Goal: Task Accomplishment & Management: Use online tool/utility

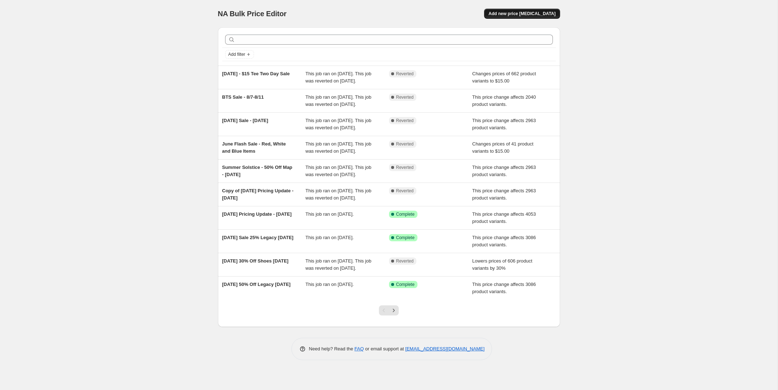
click at [526, 11] on span "Add new price [MEDICAL_DATA]" at bounding box center [522, 14] width 67 height 6
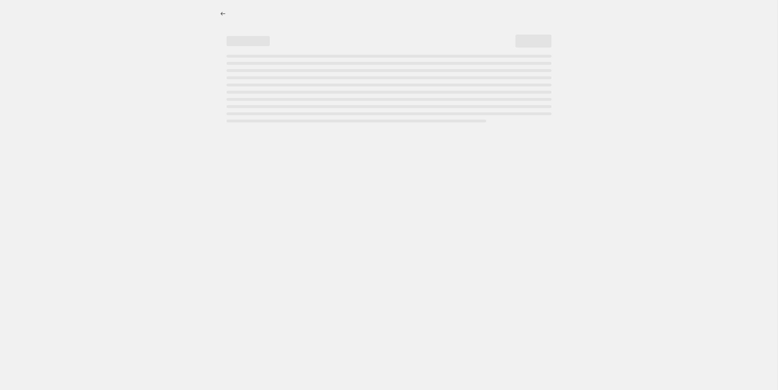
select select "percentage"
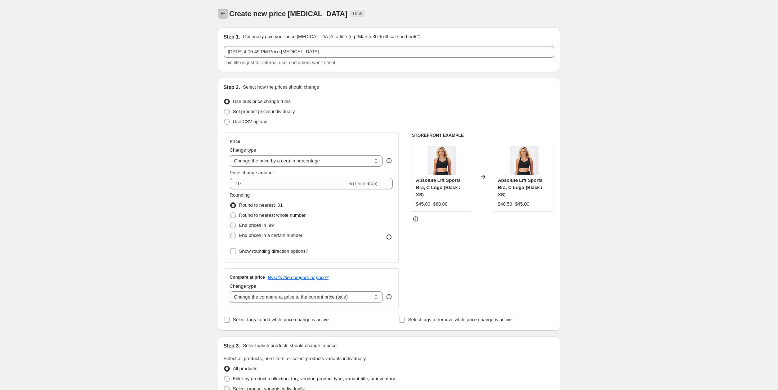
click at [226, 14] on icon "Price change jobs" at bounding box center [222, 13] width 7 height 7
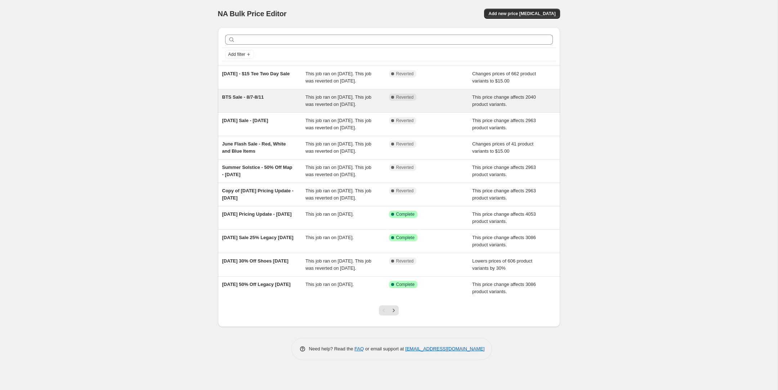
click at [247, 100] on span "BTS Sale - 8/7-8/11" at bounding box center [243, 96] width 42 height 5
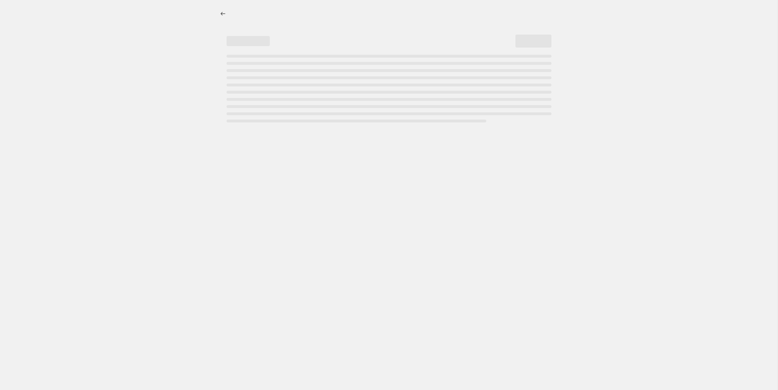
select select "pcap"
select select "no_change"
select select "tag"
select select "not_equal"
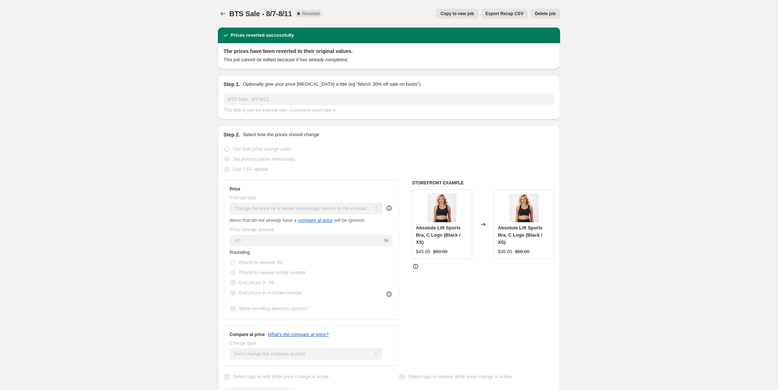
click at [453, 14] on span "Copy to new job" at bounding box center [458, 14] width 34 height 6
select select "pcap"
select select "no_change"
select select "tag"
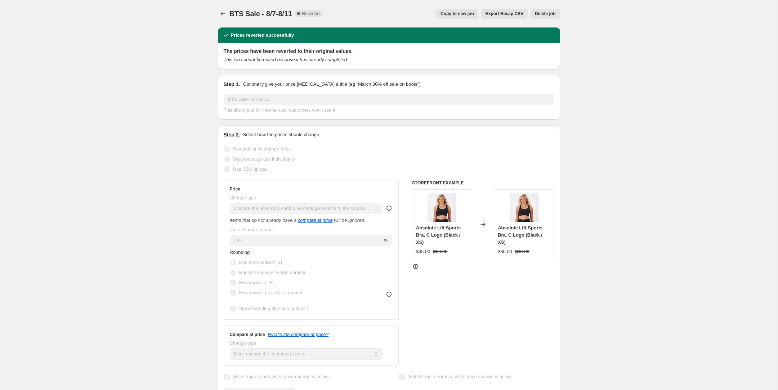
select select "not_equal"
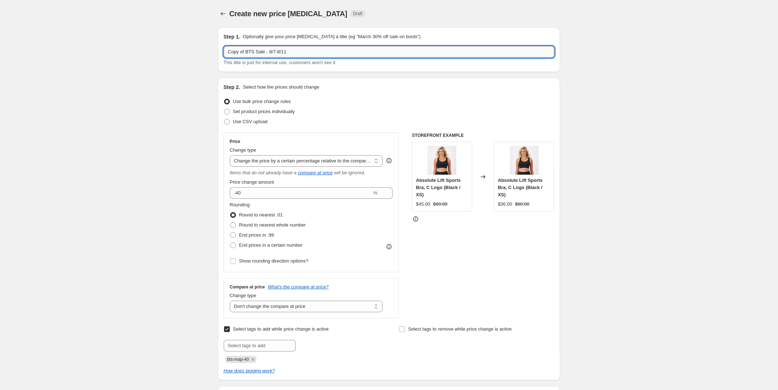
click at [258, 53] on input "Copy of BTS Sale - 8/7-8/11" at bounding box center [389, 52] width 331 height 12
click at [246, 53] on input "Copy of BTS Sale - 8/7-8/11" at bounding box center [389, 52] width 331 height 12
click at [265, 53] on input "Copy of BTS Sale - 8/7-8/11" at bounding box center [389, 52] width 331 height 12
drag, startPoint x: 265, startPoint y: 53, endPoint x: 183, endPoint y: 49, distance: 82.2
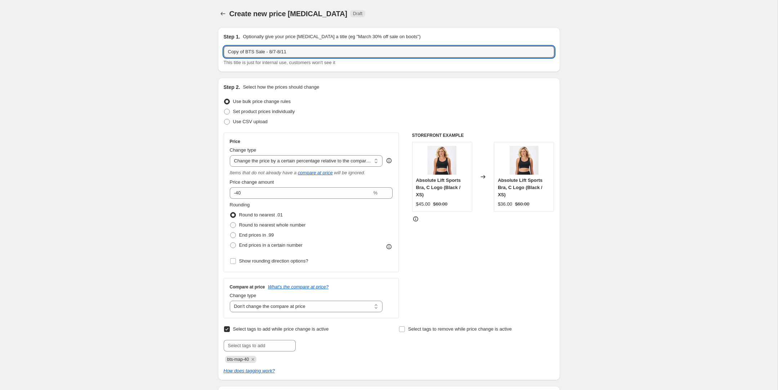
click at [303, 52] on input "[DATE] Sale - 8/7-8/11" at bounding box center [389, 52] width 331 height 12
click at [272, 51] on input "[DATE] Sale - 8/7-8/11" at bounding box center [389, 52] width 331 height 12
click at [307, 52] on input "[DATE] Sale - 8/28-8/11" at bounding box center [389, 52] width 331 height 12
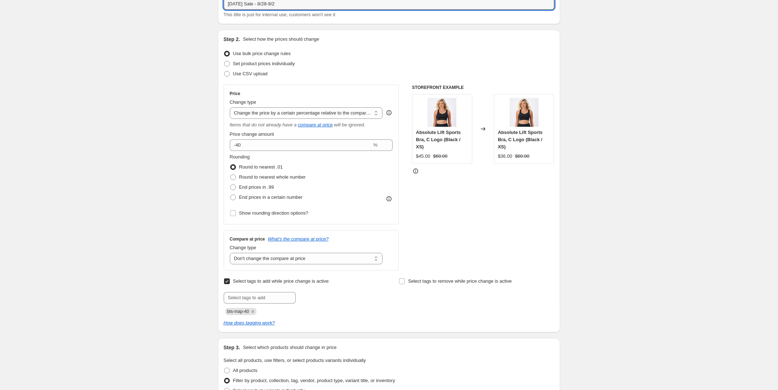
scroll to position [52, 0]
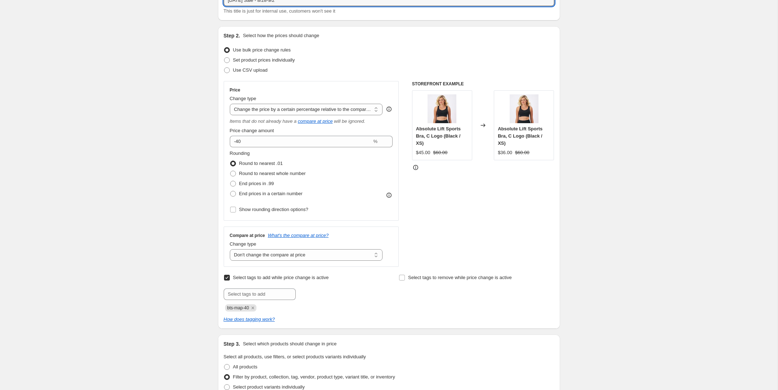
type input "[DATE] Sale - 8/28-9/2"
click at [255, 293] on input "text" at bounding box center [260, 295] width 72 height 12
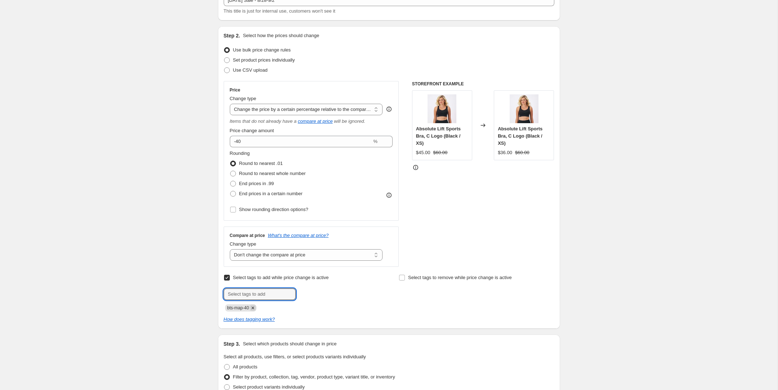
paste input "[DATE]-25"
type input "[DATE]-25"
click at [254, 307] on icon "Remove bts-map-40" at bounding box center [253, 308] width 3 height 3
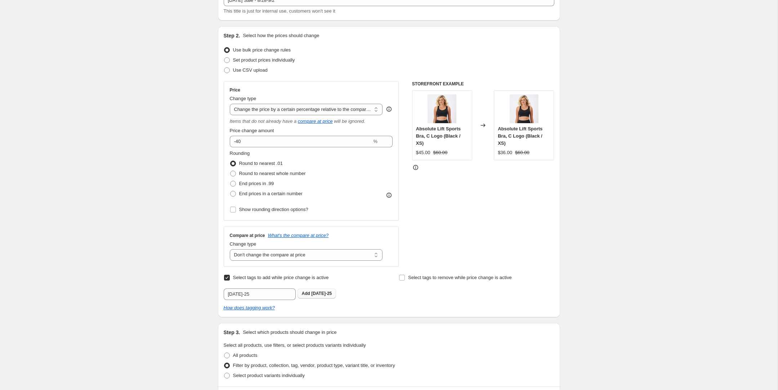
click at [313, 295] on span "Add [DATE]-25" at bounding box center [317, 294] width 30 height 6
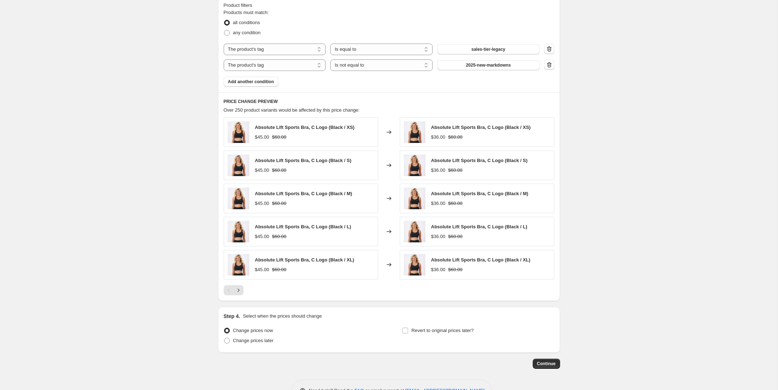
scroll to position [456, 0]
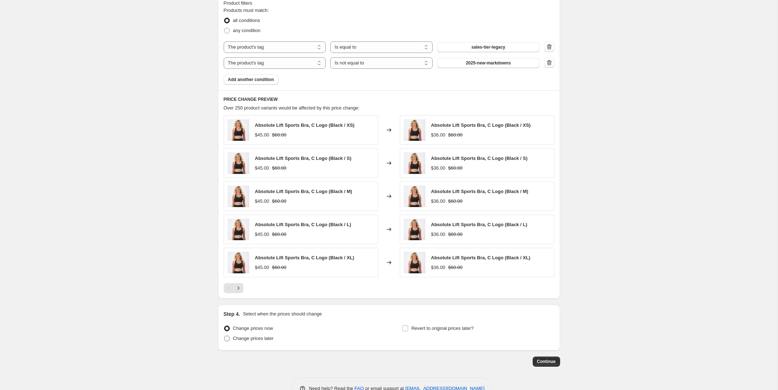
click at [255, 340] on span "Change prices later" at bounding box center [253, 338] width 41 height 5
click at [224, 336] on input "Change prices later" at bounding box center [224, 336] width 0 height 0
radio input "true"
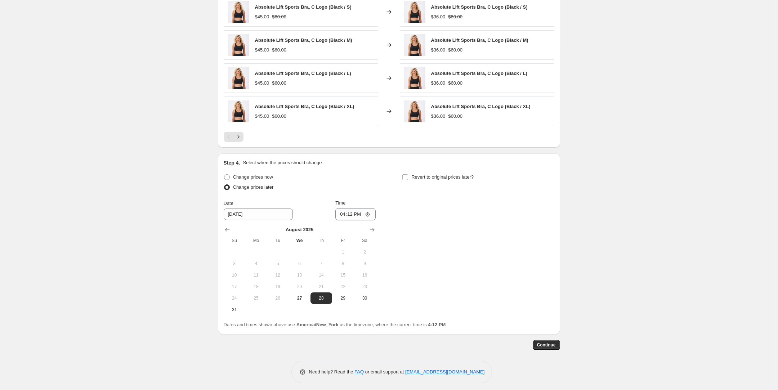
scroll to position [608, 0]
click at [339, 216] on input "16:12" at bounding box center [355, 214] width 40 height 12
click at [339, 215] on input "09:00" at bounding box center [355, 214] width 40 height 12
type input "08:45"
click at [442, 237] on div "Change prices now Change prices later Date [DATE] Time 08:45 [DATE] Su Mo Tu We…" at bounding box center [389, 243] width 331 height 143
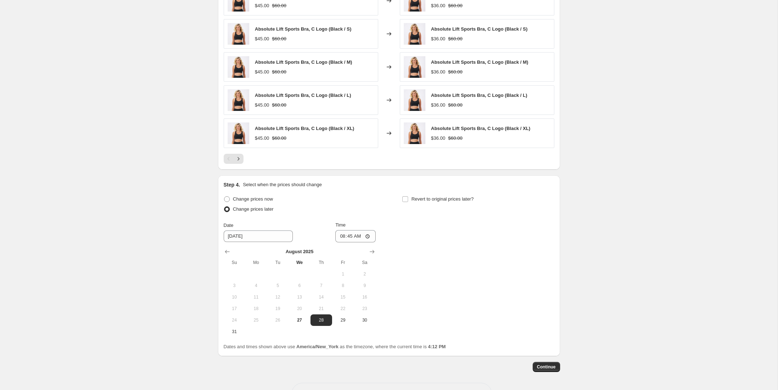
scroll to position [612, 0]
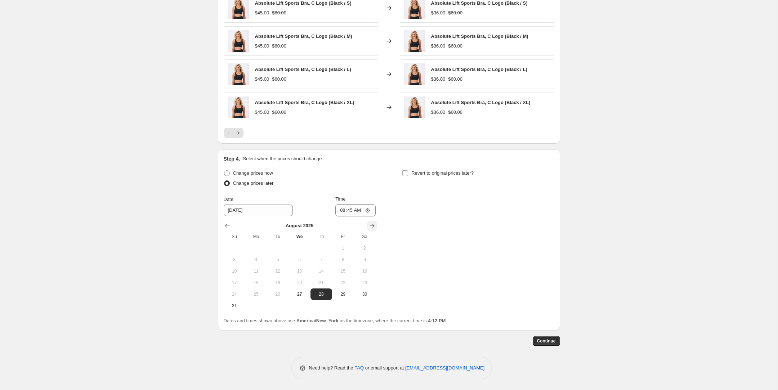
click at [373, 227] on icon "Show next month, September 2025" at bounding box center [372, 225] width 7 height 7
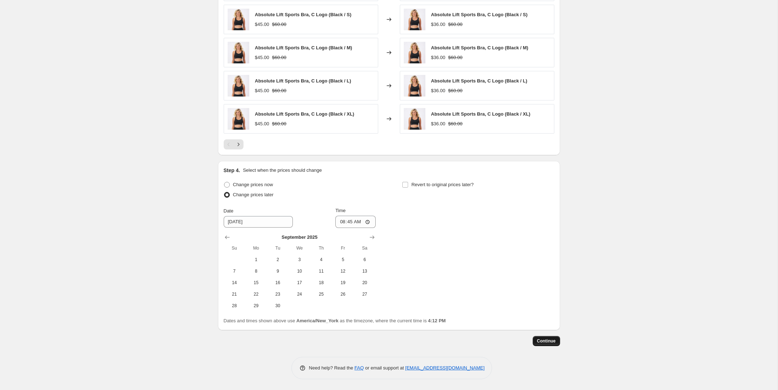
click at [543, 344] on span "Continue" at bounding box center [546, 341] width 19 height 6
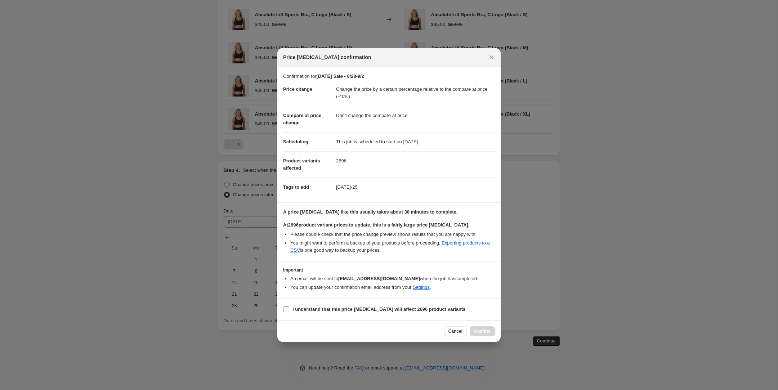
click at [427, 310] on b "I understand that this price [MEDICAL_DATA] will affect 2696 product variants" at bounding box center [379, 309] width 173 height 5
click at [289, 310] on input "I understand that this price [MEDICAL_DATA] will affect 2696 product variants" at bounding box center [287, 310] width 6 height 6
checkbox input "true"
click at [491, 337] on button "Confirm" at bounding box center [482, 331] width 25 height 10
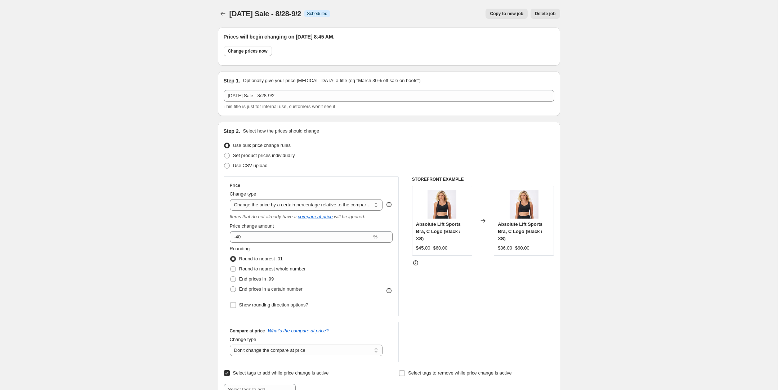
click at [513, 15] on span "Copy to new job" at bounding box center [507, 14] width 34 height 6
select select "pcap"
select select "no_change"
select select "tag"
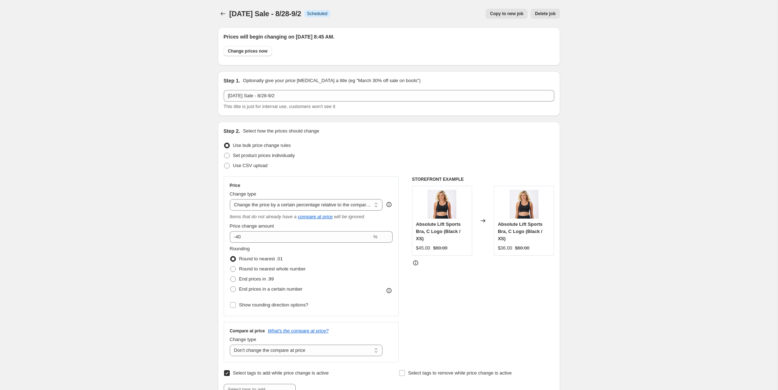
select select "not_equal"
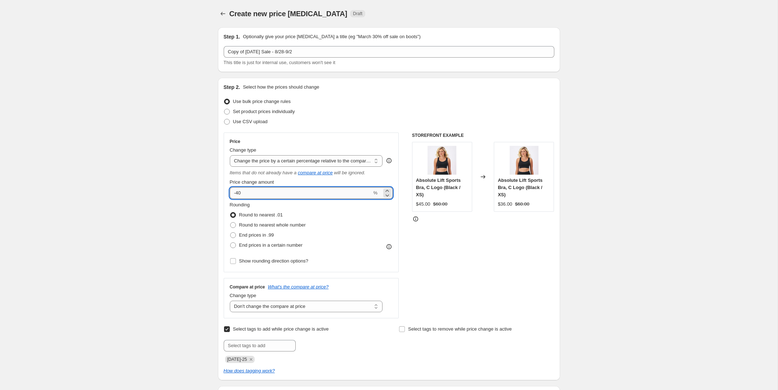
click at [264, 195] on input "-40" at bounding box center [301, 193] width 142 height 12
type input "-4"
type input "-30"
click at [471, 262] on div "STOREFRONT EXAMPLE Absolute Lift Sports Bra, C Logo (Black / XS) $45.00 $60.00 …" at bounding box center [483, 226] width 142 height 186
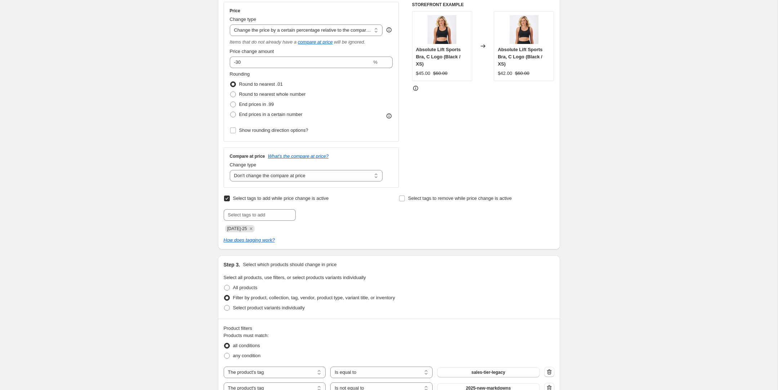
scroll to position [132, 0]
click at [254, 228] on icon "Remove labor-day-25" at bounding box center [251, 227] width 6 height 6
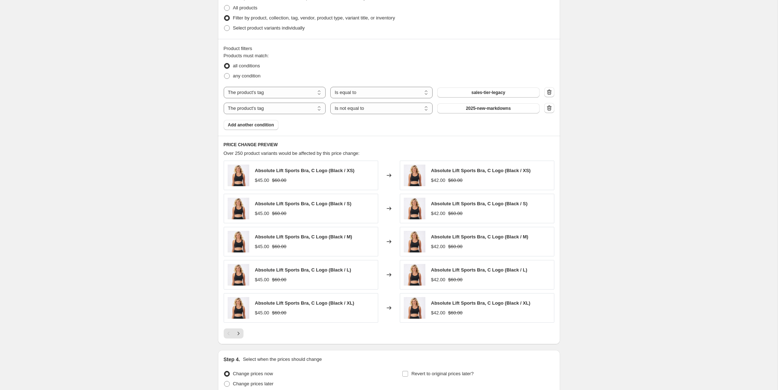
scroll to position [466, 0]
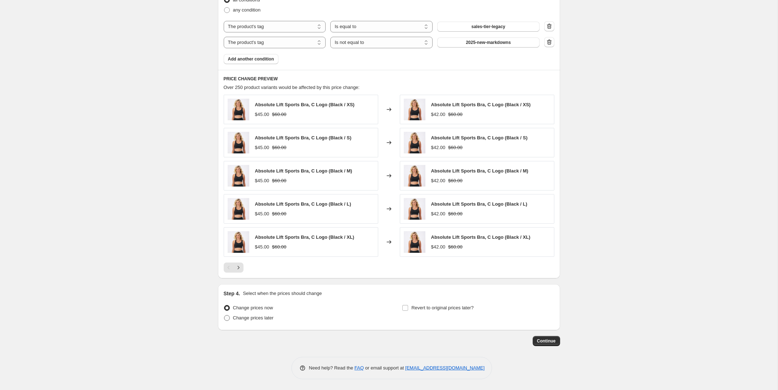
click at [258, 319] on span "Change prices later" at bounding box center [253, 317] width 41 height 5
click at [224, 316] on input "Change prices later" at bounding box center [224, 315] width 0 height 0
radio input "true"
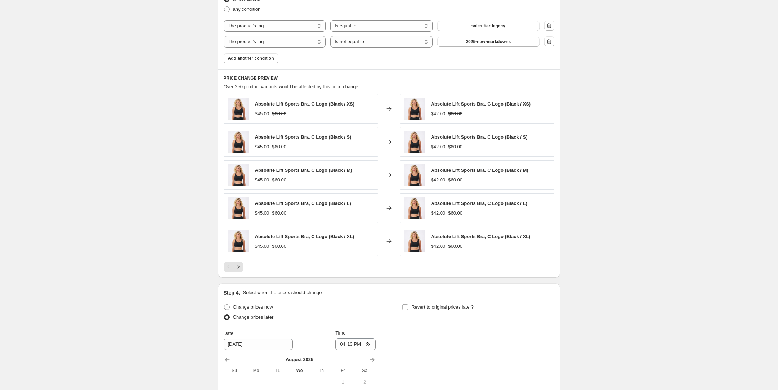
scroll to position [532, 0]
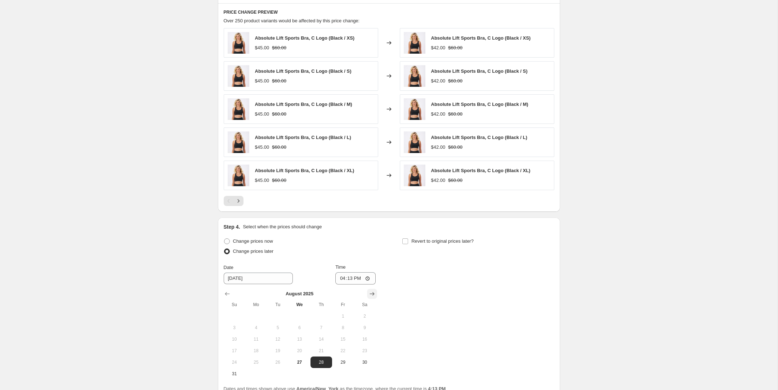
click at [372, 295] on icon "Show next month, September 2025" at bounding box center [372, 293] width 7 height 7
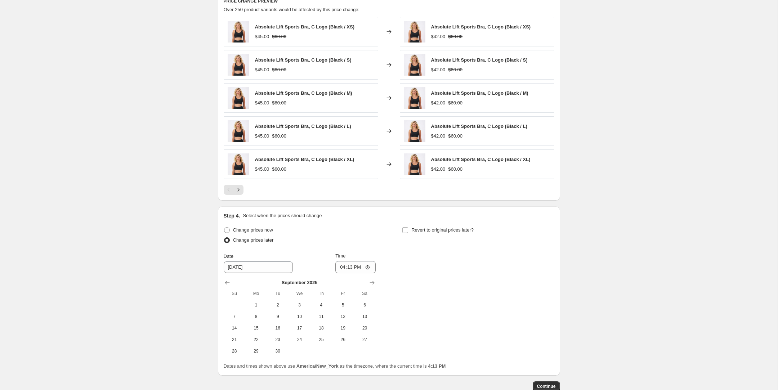
scroll to position [568, 0]
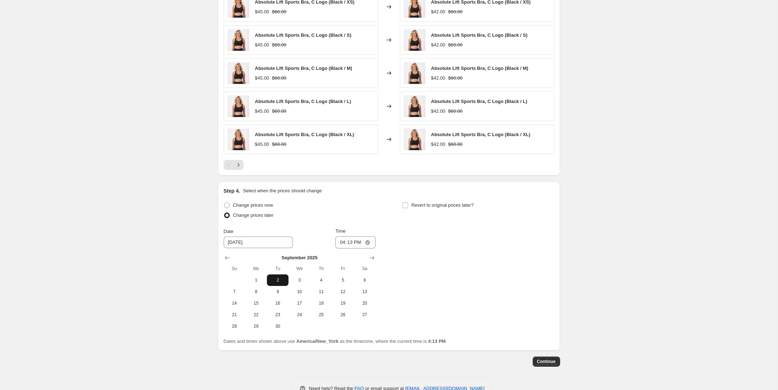
click at [270, 281] on span "2" at bounding box center [278, 280] width 16 height 6
type input "[DATE]"
click at [340, 242] on input "16:13" at bounding box center [355, 242] width 40 height 12
click at [340, 244] on input "21:13" at bounding box center [355, 242] width 40 height 12
click at [347, 244] on input "21:13" at bounding box center [355, 242] width 40 height 12
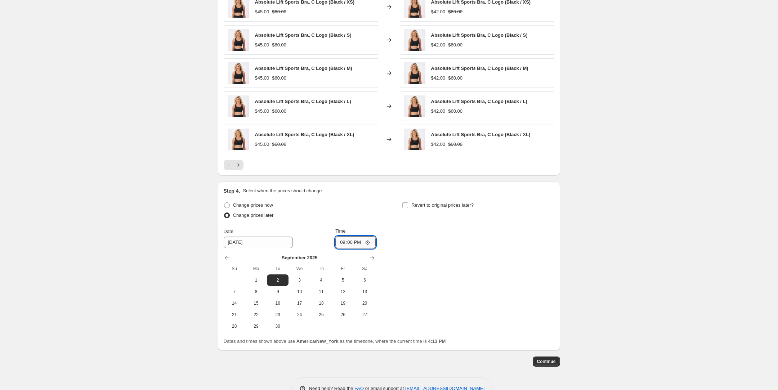
click at [356, 244] on input "21:00" at bounding box center [355, 242] width 40 height 12
type input "09:00"
click at [430, 251] on div "Change prices now Change prices later Date [DATE] Time 09:00 [DATE] Su Mo Tu We…" at bounding box center [389, 266] width 331 height 132
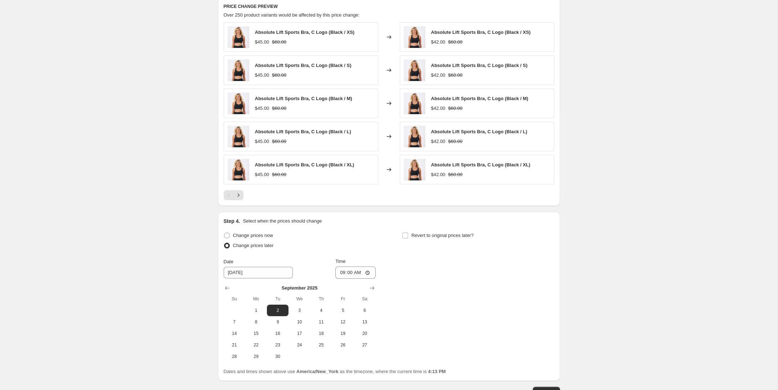
scroll to position [589, 0]
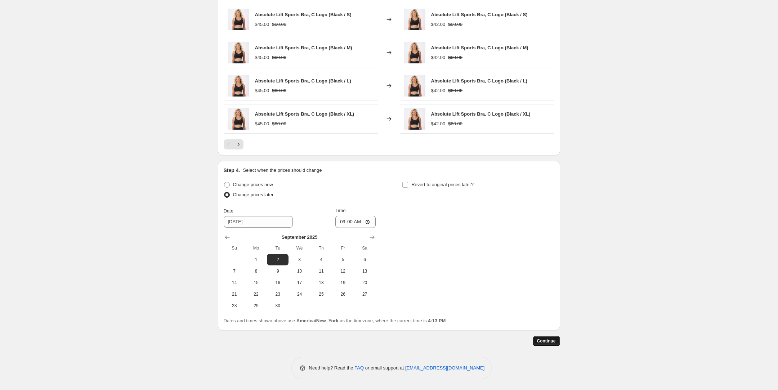
click at [539, 339] on button "Continue" at bounding box center [546, 341] width 27 height 10
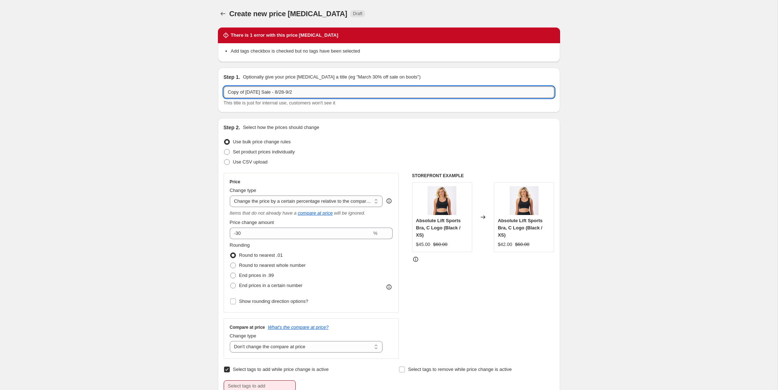
click at [279, 94] on input "Copy of [DATE] Sale - 8/28-9/2" at bounding box center [389, 92] width 331 height 12
drag, startPoint x: 246, startPoint y: 93, endPoint x: 178, endPoint y: 90, distance: 68.5
click at [261, 92] on input "[DATE] Sale - 8/28-9/2" at bounding box center [389, 92] width 331 height 12
click at [300, 92] on input "[DATE] Sale Extended - 8/28-9/2" at bounding box center [389, 92] width 331 height 12
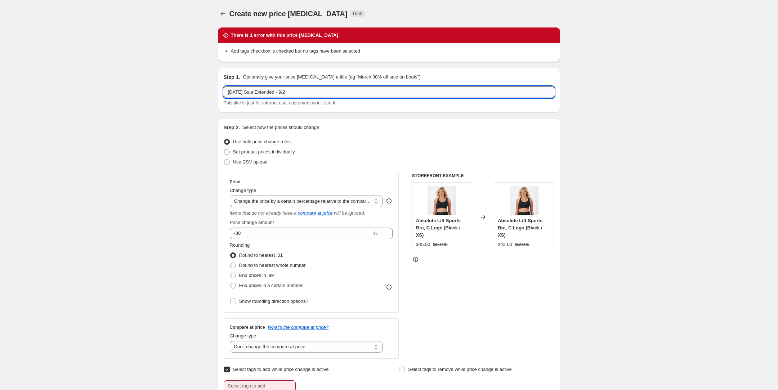
click at [308, 94] on input "[DATE] Sale Extended - 9/2" at bounding box center [389, 92] width 331 height 12
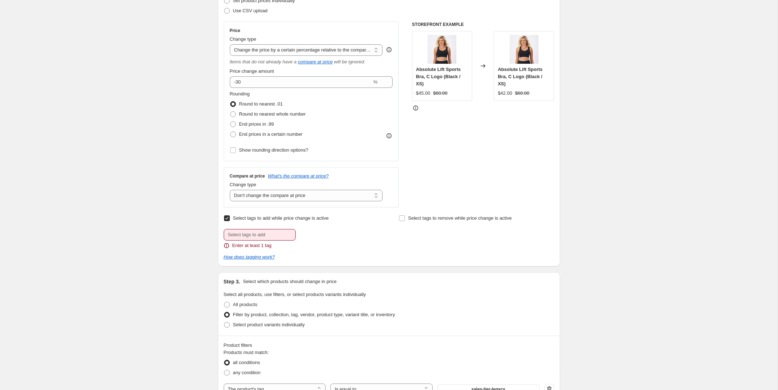
scroll to position [152, 0]
type input "[DATE] Sale Extended - 9/2-9/3"
click at [229, 222] on label "Select tags to add while price change is active" at bounding box center [276, 218] width 105 height 10
click at [229, 221] on input "Select tags to add while price change is active" at bounding box center [227, 218] width 6 height 6
checkbox input "false"
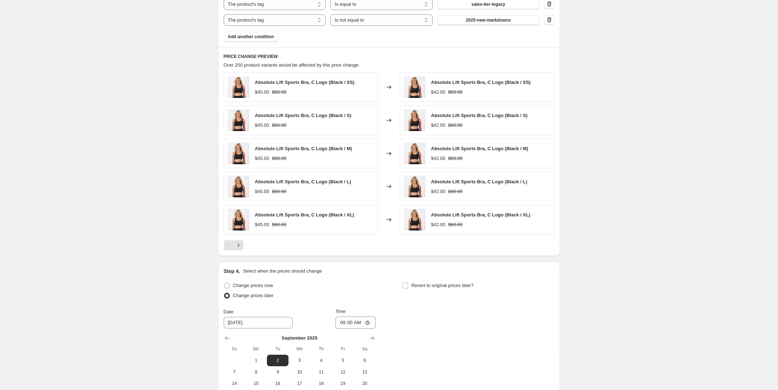
scroll to position [601, 0]
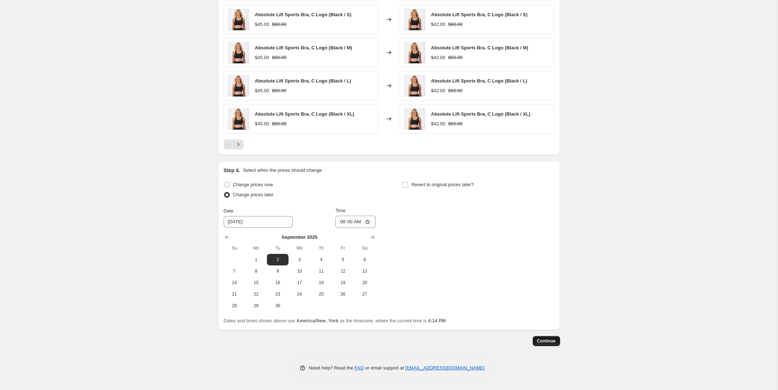
click at [539, 337] on button "Continue" at bounding box center [546, 341] width 27 height 10
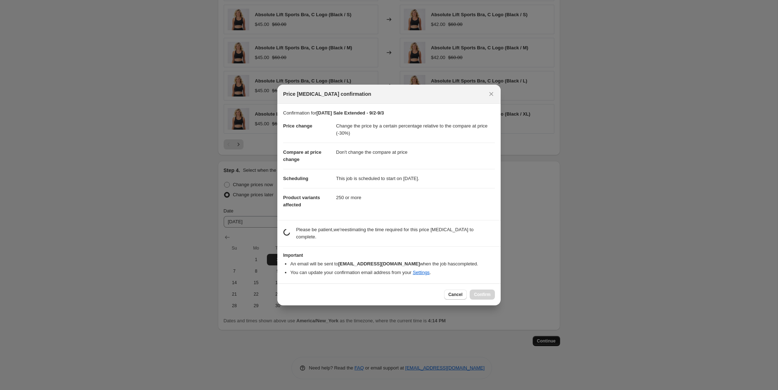
scroll to position [560, 0]
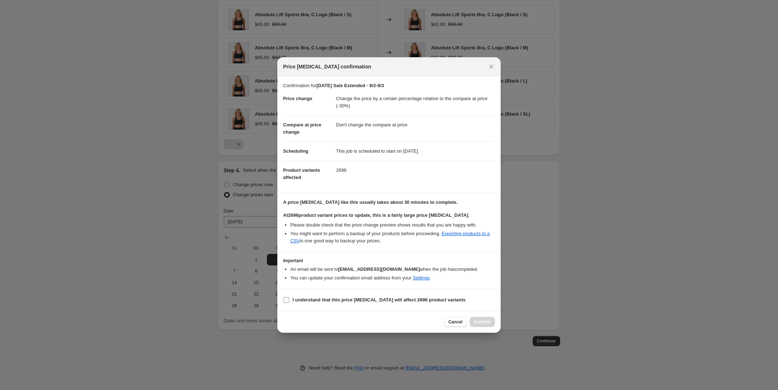
click at [294, 298] on b "I understand that this price [MEDICAL_DATA] will affect 2696 product variants" at bounding box center [379, 299] width 173 height 5
click at [289, 298] on input "I understand that this price [MEDICAL_DATA] will affect 2696 product variants" at bounding box center [287, 300] width 6 height 6
checkbox input "true"
click at [484, 320] on span "Confirm" at bounding box center [482, 322] width 17 height 6
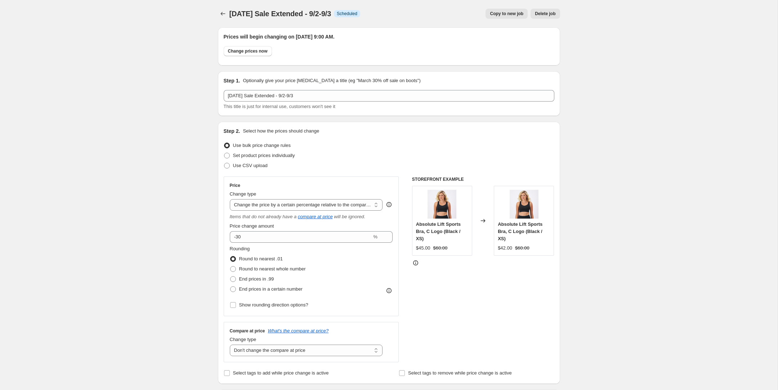
click at [505, 13] on span "Copy to new job" at bounding box center [507, 14] width 34 height 6
select select "pcap"
select select "no_change"
select select "tag"
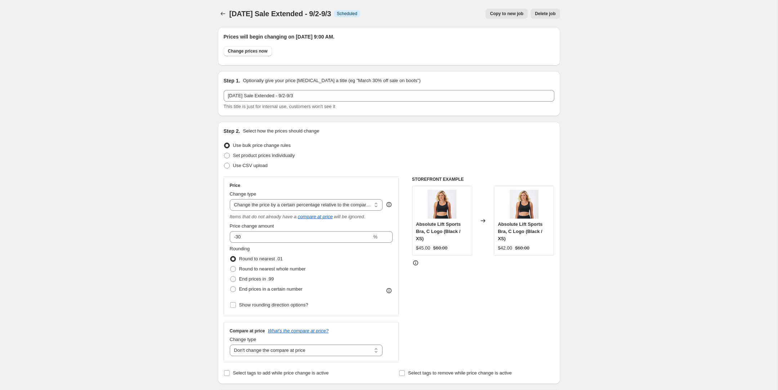
select select "not_equal"
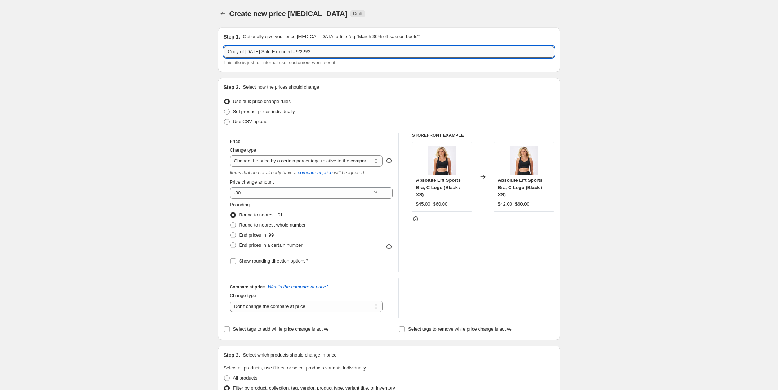
drag, startPoint x: 256, startPoint y: 50, endPoint x: 250, endPoint y: 52, distance: 6.2
click at [256, 50] on input "Copy of [DATE] Sale Extended - 9/2-9/3" at bounding box center [389, 52] width 331 height 12
drag, startPoint x: 246, startPoint y: 53, endPoint x: 196, endPoint y: 53, distance: 50.8
click at [274, 51] on input "[DATE] Sale Extended - 9/2-9/3" at bounding box center [389, 52] width 331 height 12
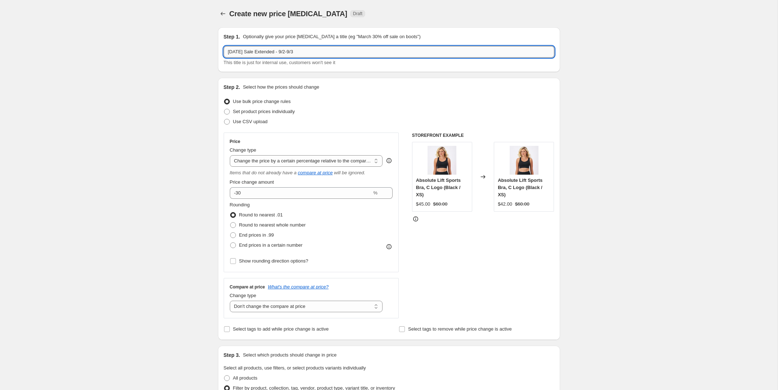
click at [274, 51] on input "[DATE] Sale Extended - 9/2-9/3" at bounding box center [389, 52] width 331 height 12
click at [291, 51] on input "[DATE] Sale Revert - 9/2-9/3" at bounding box center [389, 52] width 331 height 12
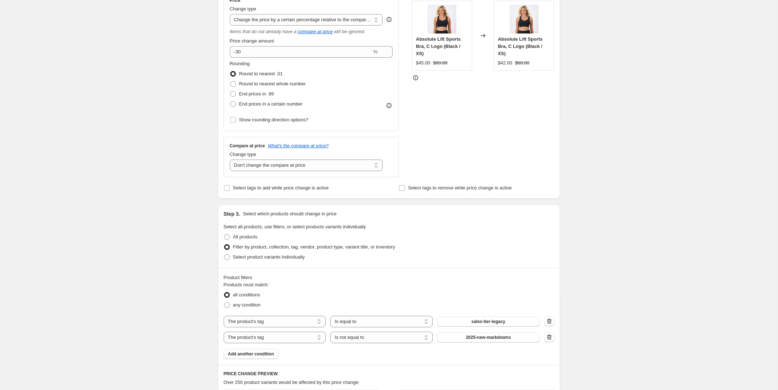
scroll to position [149, 0]
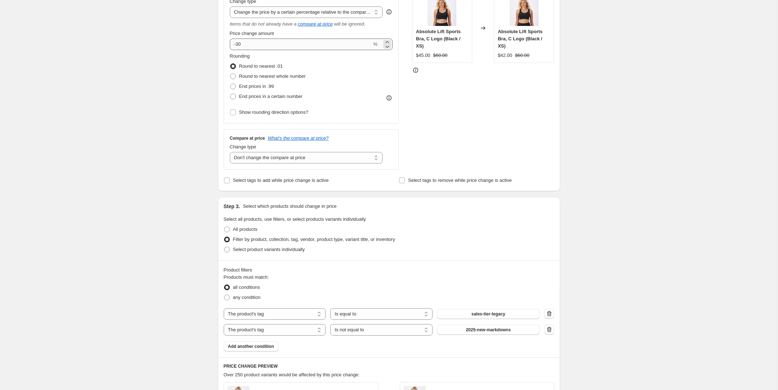
type input "[DATE] Sale Revert - 9/3"
click at [242, 45] on input "-30" at bounding box center [301, 45] width 142 height 12
type input "-3"
type input "-25"
click at [456, 148] on div "STOREFRONT EXAMPLE Absolute Lift Sports Bra, C Logo (Black / XS) $45.00 $60.00 …" at bounding box center [483, 77] width 142 height 186
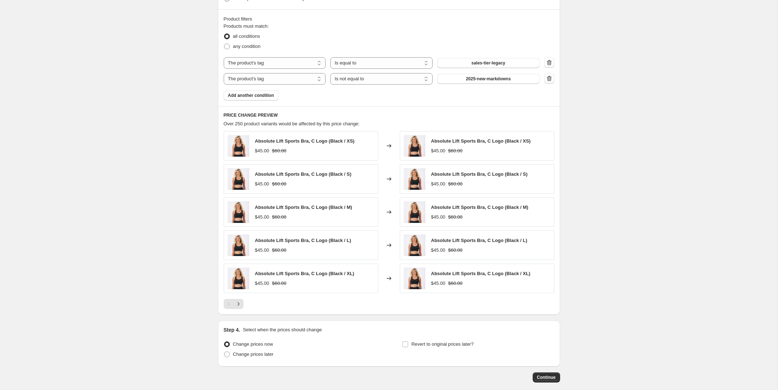
scroll to position [437, 0]
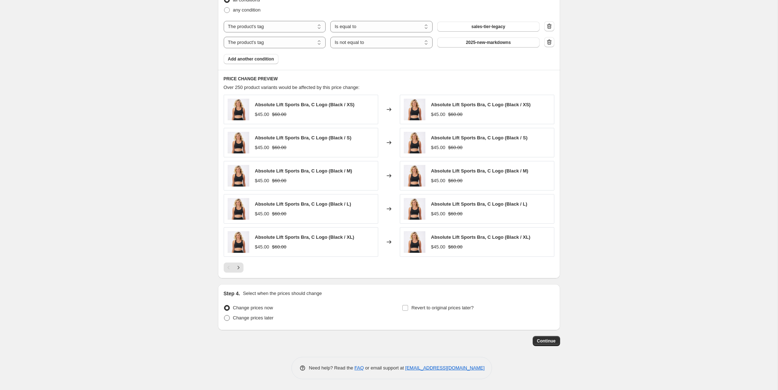
click at [256, 318] on span "Change prices later" at bounding box center [253, 317] width 41 height 5
click at [224, 316] on input "Change prices later" at bounding box center [224, 315] width 0 height 0
radio input "true"
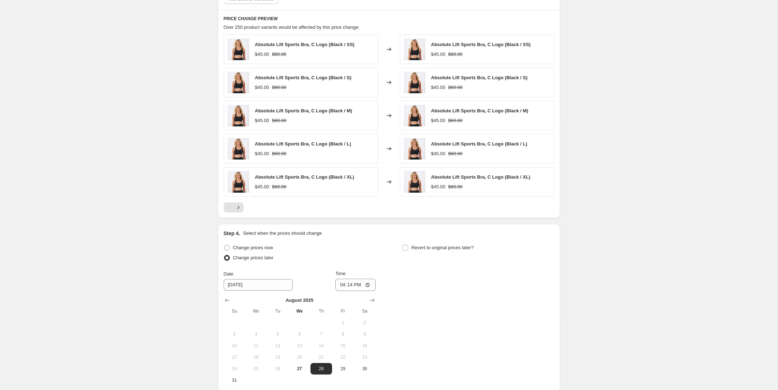
scroll to position [555, 0]
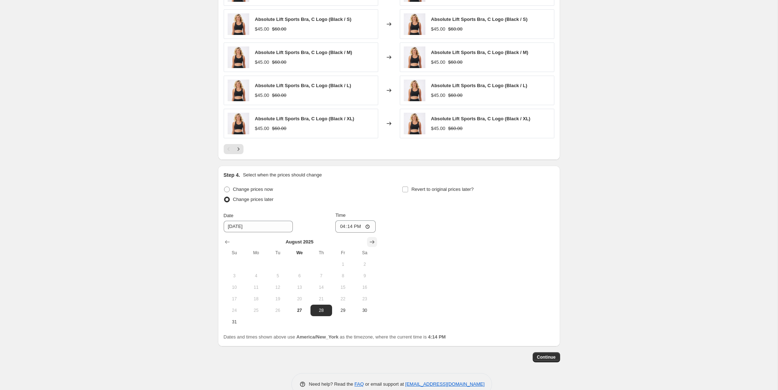
click at [370, 246] on icon "Show next month, September 2025" at bounding box center [372, 242] width 7 height 7
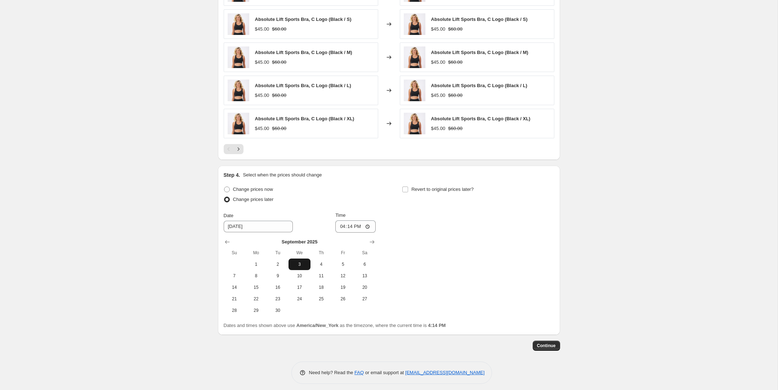
click at [295, 262] on button "3" at bounding box center [300, 265] width 22 height 12
type input "[DATE]"
click at [340, 229] on input "16:14" at bounding box center [355, 226] width 40 height 12
click at [355, 227] on input "21:00" at bounding box center [355, 226] width 40 height 12
type input "09:00"
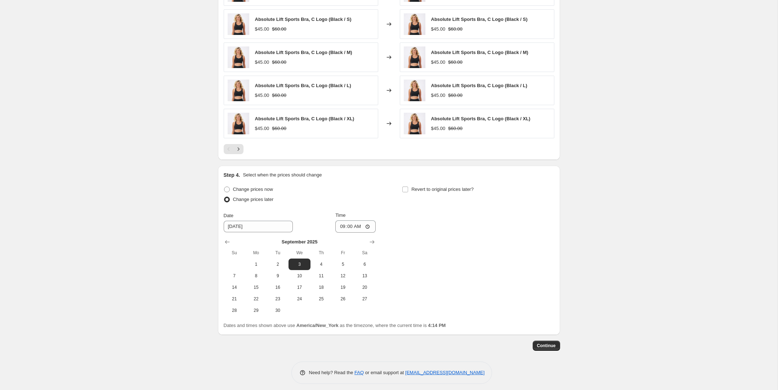
click at [438, 228] on div "Change prices now Change prices later Date [DATE] Time 09:00 [DATE] Su Mo Tu We…" at bounding box center [389, 250] width 331 height 132
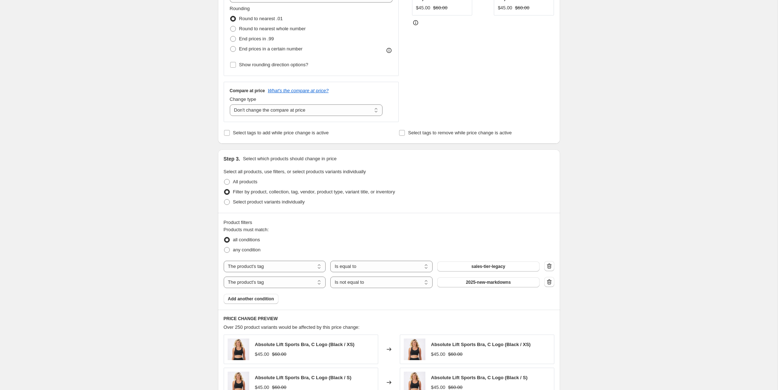
scroll to position [99, 0]
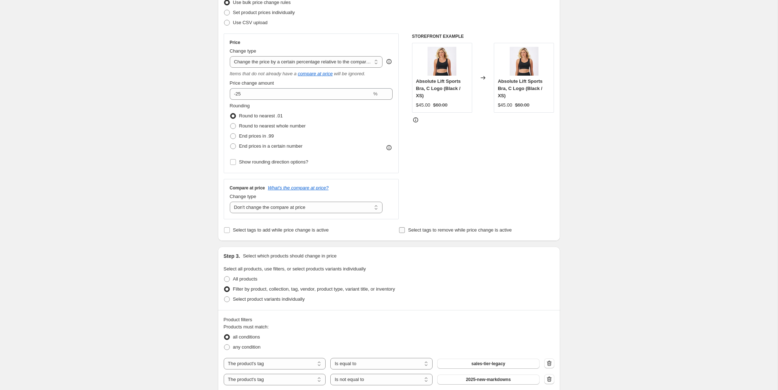
click at [423, 230] on span "Select tags to remove while price change is active" at bounding box center [460, 229] width 104 height 5
click at [405, 230] on input "Select tags to remove while price change is active" at bounding box center [402, 230] width 6 height 6
checkbox input "true"
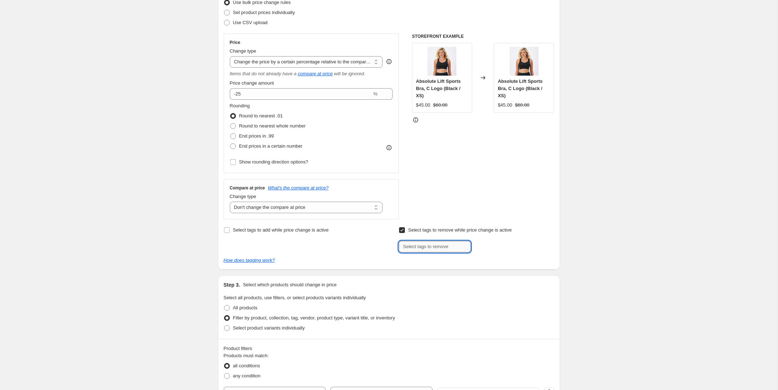
click at [424, 246] on input "text" at bounding box center [435, 247] width 72 height 12
paste input "[DATE]-25"
type input "[DATE]-25"
click at [482, 248] on b "Add" at bounding box center [481, 246] width 8 height 5
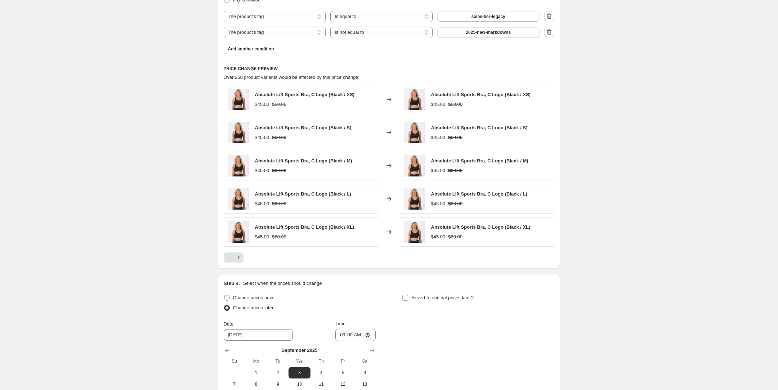
scroll to position [601, 0]
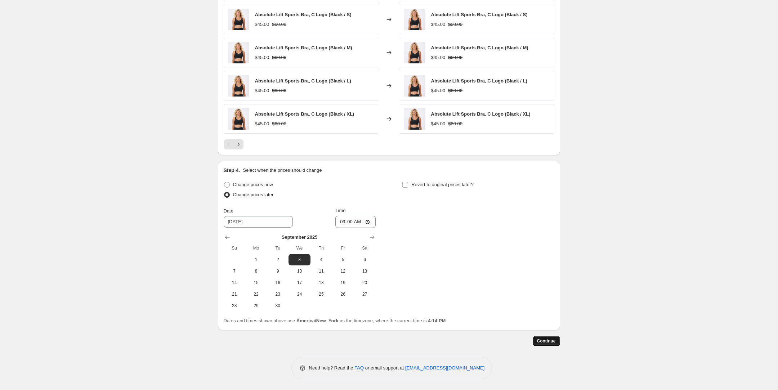
click at [544, 340] on span "Continue" at bounding box center [546, 341] width 19 height 6
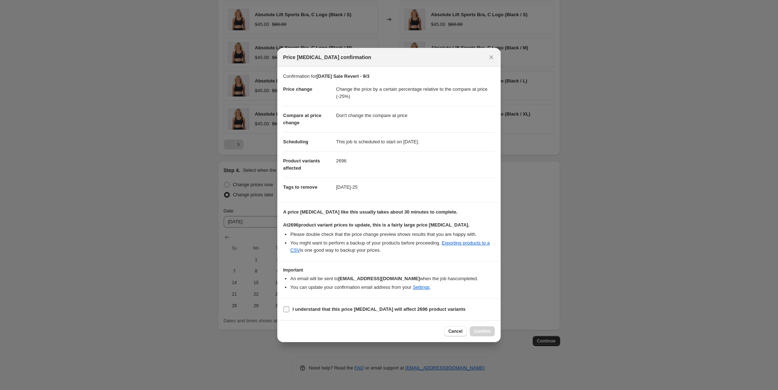
click at [303, 312] on b "I understand that this price [MEDICAL_DATA] will affect 2696 product variants" at bounding box center [379, 309] width 173 height 5
click at [289, 312] on input "I understand that this price [MEDICAL_DATA] will affect 2696 product variants" at bounding box center [287, 310] width 6 height 6
checkbox input "true"
click at [476, 328] on button "Confirm" at bounding box center [482, 331] width 25 height 10
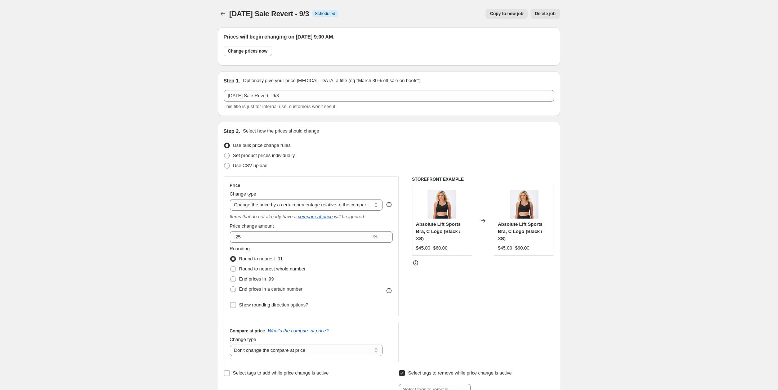
click at [228, 10] on div at bounding box center [224, 14] width 12 height 10
click at [226, 11] on icon "Price change jobs" at bounding box center [222, 13] width 7 height 7
